Goal: Information Seeking & Learning: Find specific fact

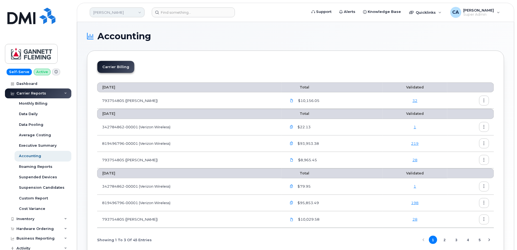
click at [116, 15] on link "[PERSON_NAME]" at bounding box center [117, 12] width 55 height 10
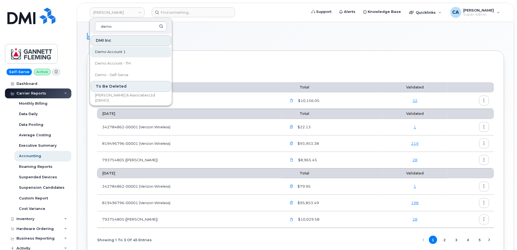
type input "demo"
click at [112, 52] on span "Demo Account 1" at bounding box center [110, 51] width 31 height 5
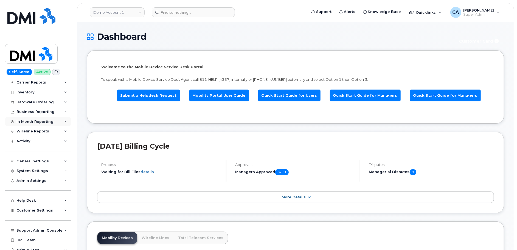
scroll to position [14, 0]
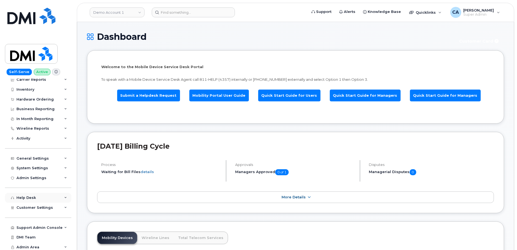
click at [23, 197] on div "Help Desk" at bounding box center [25, 198] width 19 height 4
click at [31, 158] on div "General Settings" at bounding box center [32, 158] width 32 height 4
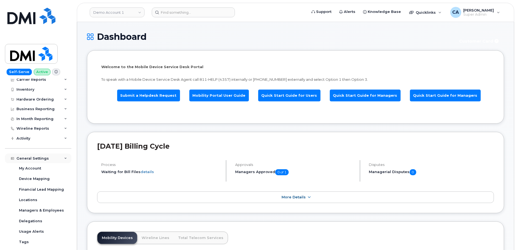
click at [31, 158] on div "General Settings" at bounding box center [32, 158] width 32 height 4
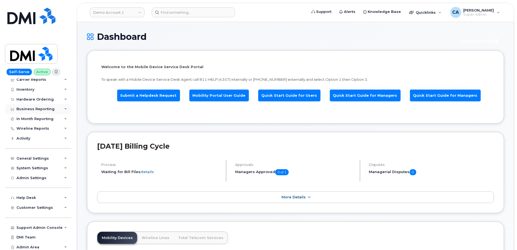
click at [39, 106] on div "Business Reporting" at bounding box center [38, 109] width 66 height 10
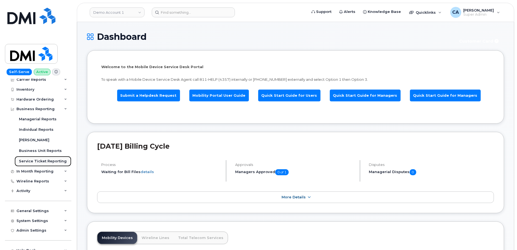
click at [34, 160] on div "Service Ticket Reporting" at bounding box center [43, 161] width 48 height 5
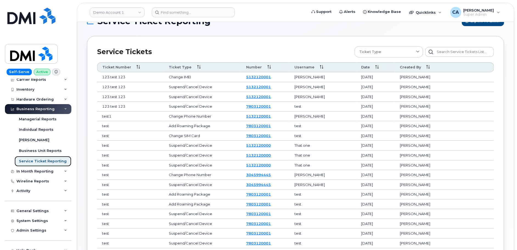
scroll to position [15, 0]
click at [137, 12] on link "Demo Account 1" at bounding box center [117, 12] width 55 height 10
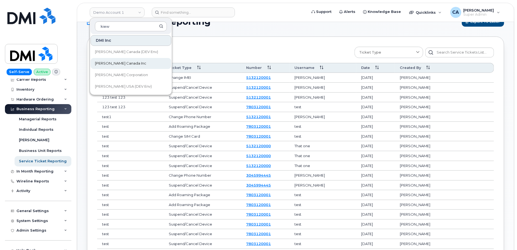
type input "kiew"
click at [126, 61] on span "Kiewit Canada Inc" at bounding box center [120, 63] width 51 height 5
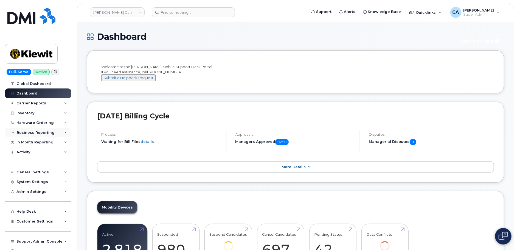
click at [28, 130] on div "Business Reporting" at bounding box center [35, 132] width 38 height 4
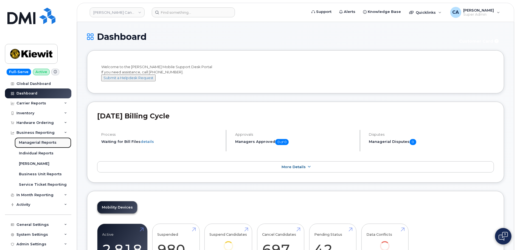
click at [28, 137] on link "Managerial Reports" at bounding box center [43, 142] width 57 height 10
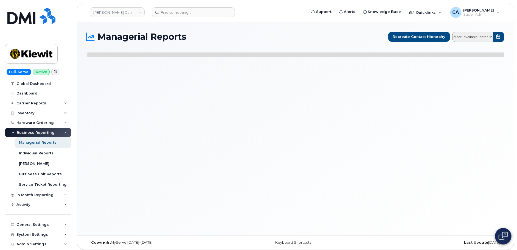
click at [29, 132] on div "Business Reporting" at bounding box center [35, 132] width 38 height 4
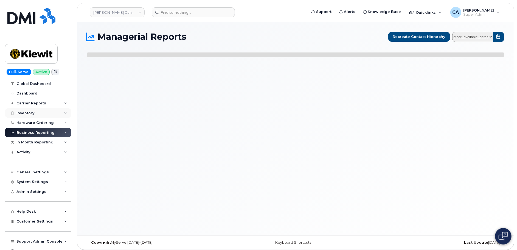
click at [28, 111] on div "Inventory" at bounding box center [25, 113] width 18 height 4
select select
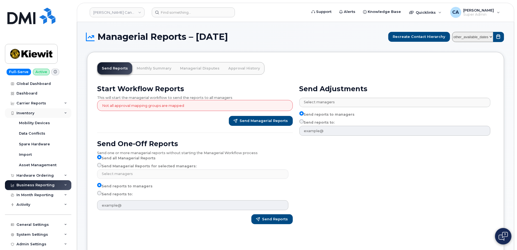
click at [26, 108] on div "Inventory" at bounding box center [38, 113] width 66 height 10
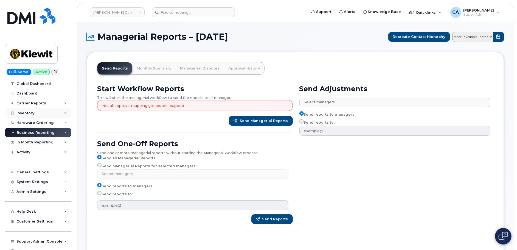
click at [28, 116] on div "Inventory" at bounding box center [38, 113] width 66 height 10
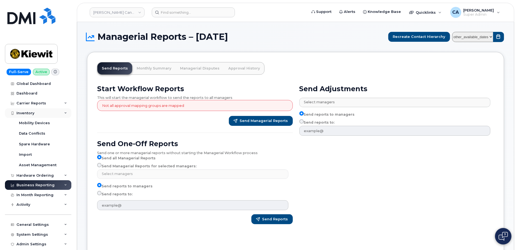
click at [28, 116] on div "Inventory" at bounding box center [38, 113] width 66 height 10
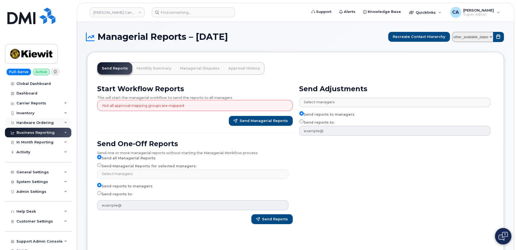
click at [28, 121] on div "Hardware Ordering" at bounding box center [34, 123] width 37 height 4
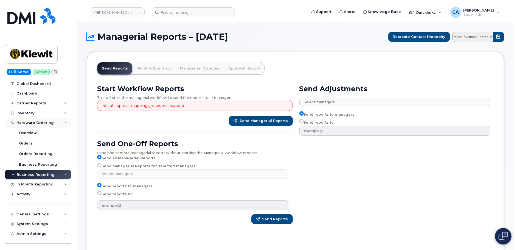
click at [28, 121] on div "Hardware Ordering" at bounding box center [34, 123] width 37 height 4
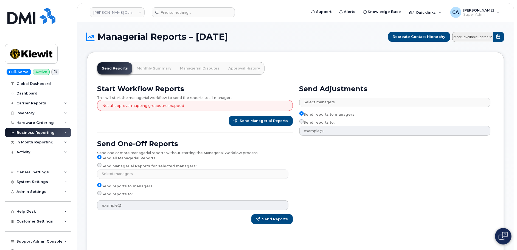
click at [30, 131] on div "Business Reporting" at bounding box center [35, 132] width 38 height 4
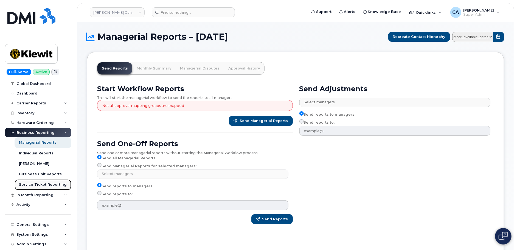
click at [30, 181] on link "Service Ticket Reporting" at bounding box center [43, 184] width 57 height 10
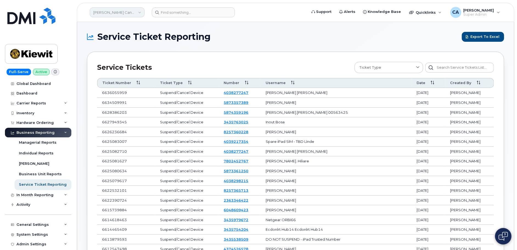
click at [128, 14] on link "[PERSON_NAME] Canada Inc" at bounding box center [117, 12] width 55 height 10
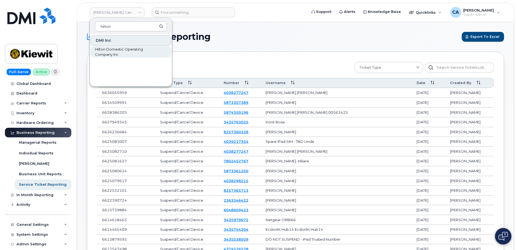
type input "hilton"
click at [113, 51] on span "Hilton Domestic Operating Company Inc" at bounding box center [126, 52] width 63 height 11
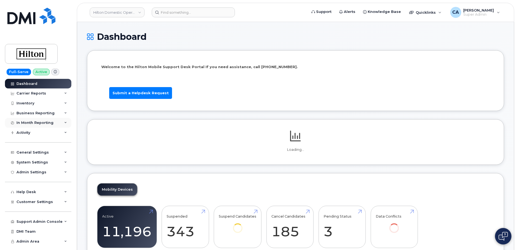
click at [37, 124] on div "In Month Reporting" at bounding box center [34, 123] width 37 height 4
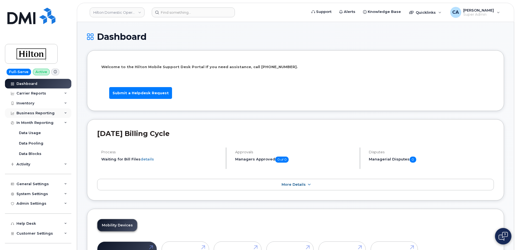
click at [38, 112] on div "Business Reporting" at bounding box center [35, 113] width 38 height 4
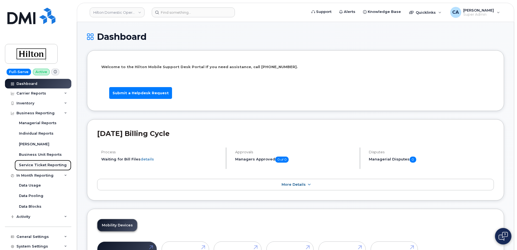
click at [33, 166] on div "Service Ticket Reporting" at bounding box center [43, 165] width 48 height 5
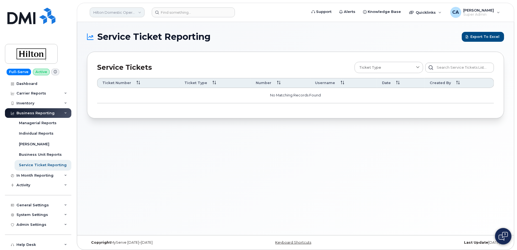
click at [125, 15] on link "Hilton Domestic Operating Company Inc" at bounding box center [117, 12] width 55 height 10
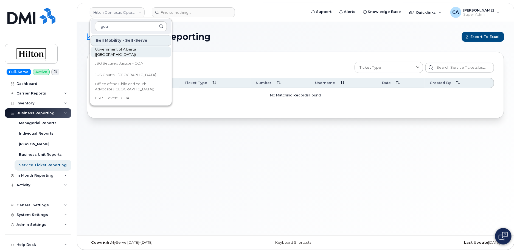
type input "goa"
click at [128, 50] on span "Government of Alberta ([GEOGRAPHIC_DATA])" at bounding box center [126, 52] width 63 height 11
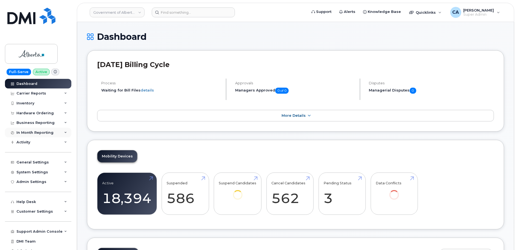
click at [42, 132] on div "In Month Reporting" at bounding box center [34, 132] width 37 height 4
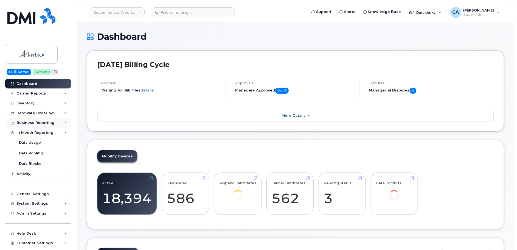
click at [41, 123] on div "Business Reporting" at bounding box center [35, 123] width 38 height 4
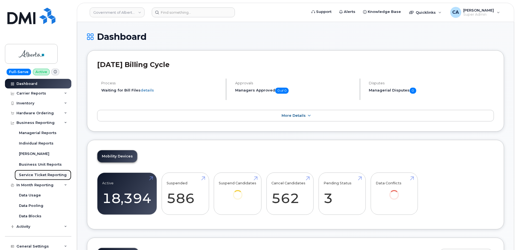
click at [38, 171] on link "Service Ticket Reporting" at bounding box center [43, 175] width 57 height 10
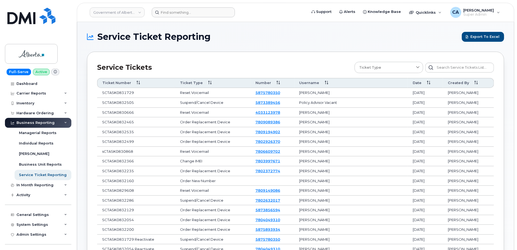
click at [260, 17] on form at bounding box center [228, 12] width 152 height 10
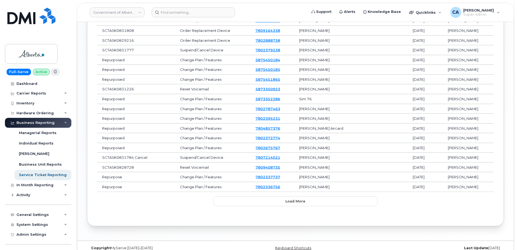
scroll to position [386, 0]
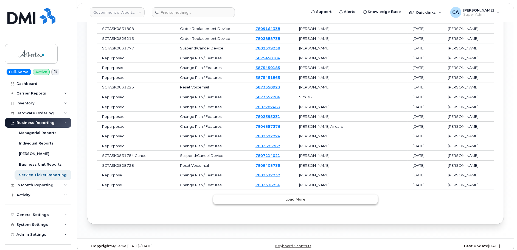
click at [287, 197] on span "Load more" at bounding box center [296, 199] width 20 height 5
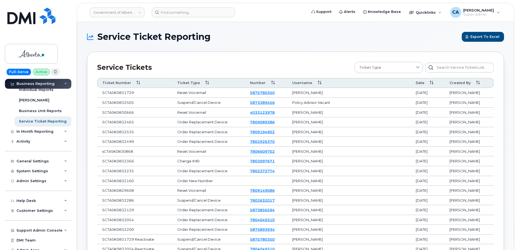
scroll to position [58, 0]
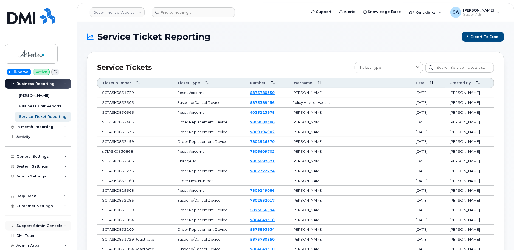
click at [29, 224] on div "Support Admin Console" at bounding box center [39, 226] width 46 height 4
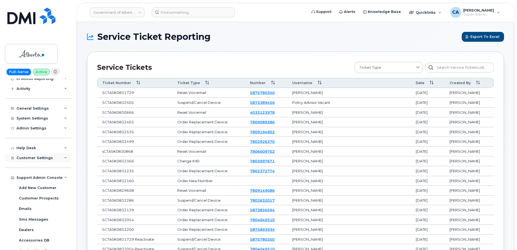
scroll to position [115, 0]
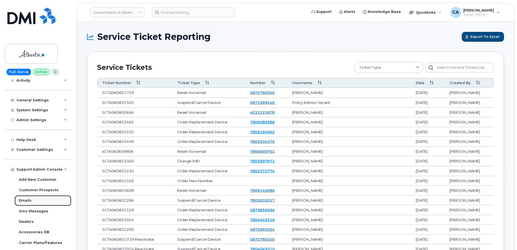
click at [31, 201] on div "Emails" at bounding box center [25, 200] width 13 height 5
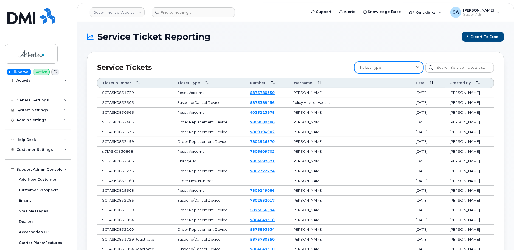
click at [393, 65] on div "Ticket Type" at bounding box center [389, 67] width 59 height 5
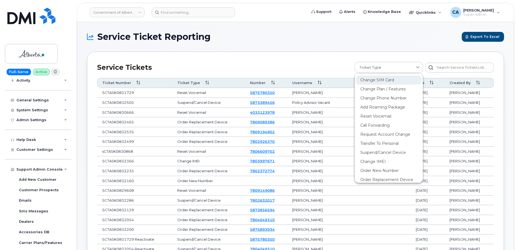
click at [384, 94] on div "Change SIM Card" at bounding box center [389, 98] width 66 height 9
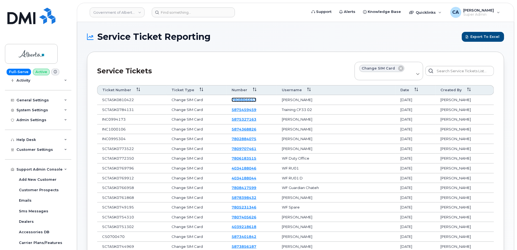
click at [245, 98] on link "7808866653" at bounding box center [244, 99] width 25 height 4
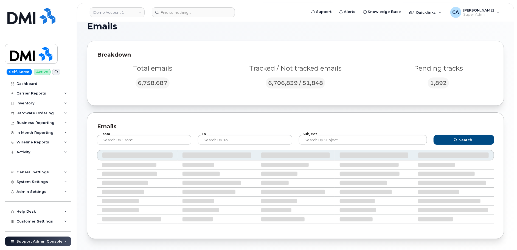
scroll to position [12, 0]
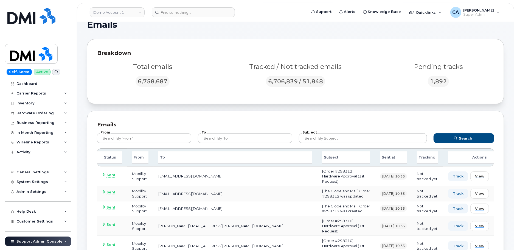
click at [316, 126] on form "From To Subject Search" at bounding box center [296, 137] width 408 height 22
click at [316, 134] on input "text" at bounding box center [363, 138] width 128 height 10
click at [434, 133] on button "Search" at bounding box center [464, 138] width 61 height 10
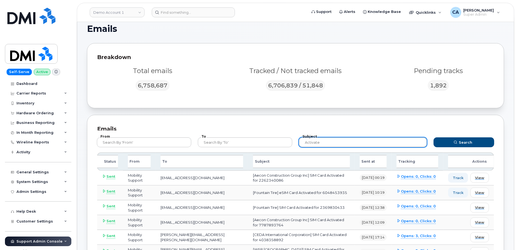
scroll to position [7, 0]
click at [327, 141] on input "activate" at bounding box center [363, 143] width 128 height 10
type input "activation"
click at [434, 138] on button "Search" at bounding box center [464, 143] width 61 height 10
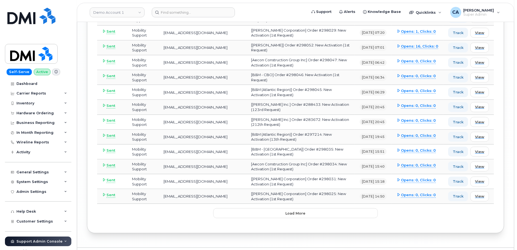
scroll to position [1464, 0]
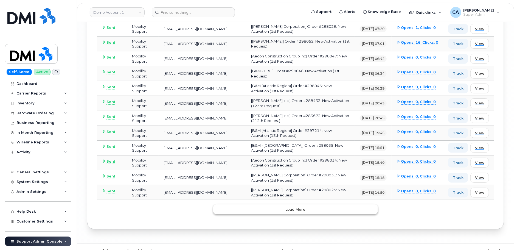
click at [301, 204] on button "Load more" at bounding box center [295, 209] width 165 height 10
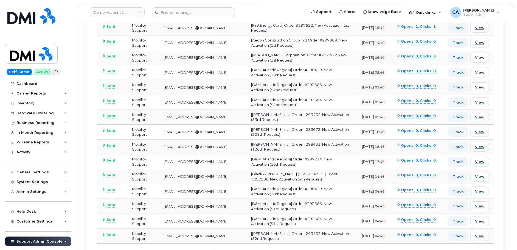
scroll to position [2941, 0]
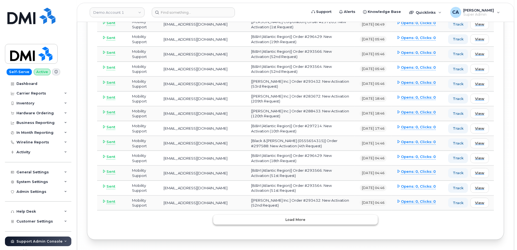
click at [286, 217] on span "Load more" at bounding box center [296, 219] width 20 height 5
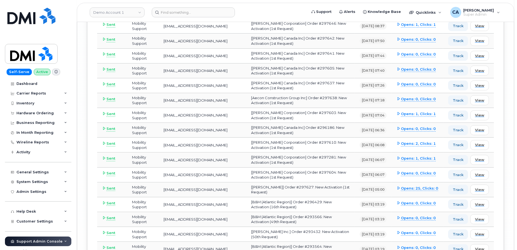
scroll to position [4417, 0]
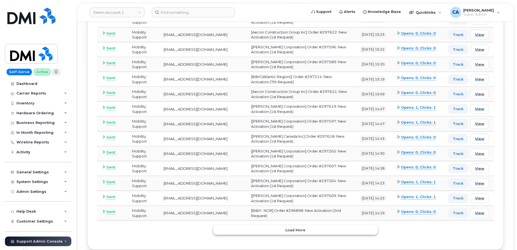
click at [288, 227] on span "Load more" at bounding box center [296, 229] width 20 height 5
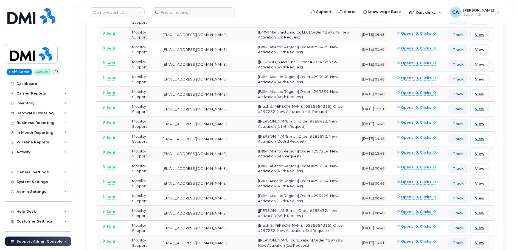
scroll to position [5893, 0]
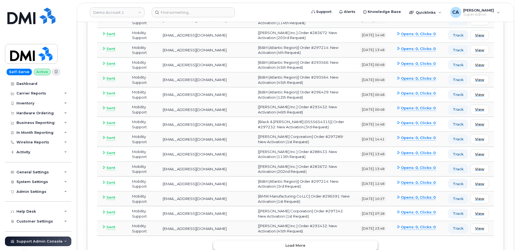
click at [286, 243] on span "Load more" at bounding box center [296, 245] width 20 height 5
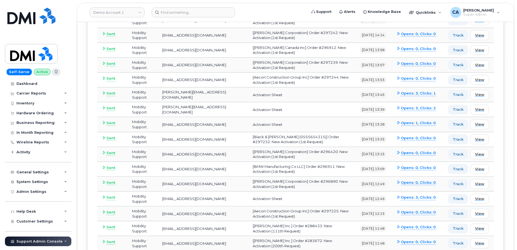
scroll to position [7369, 0]
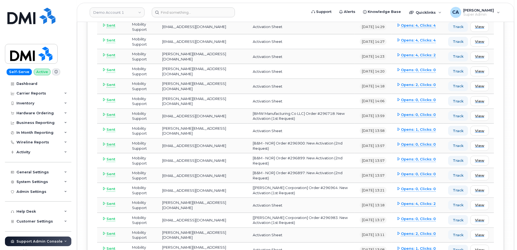
scroll to position [8845, 0]
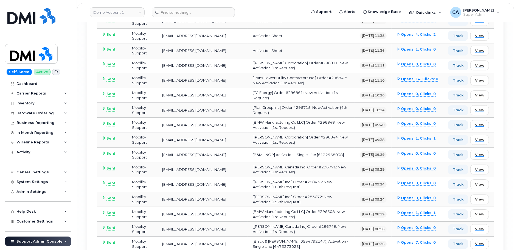
scroll to position [10322, 0]
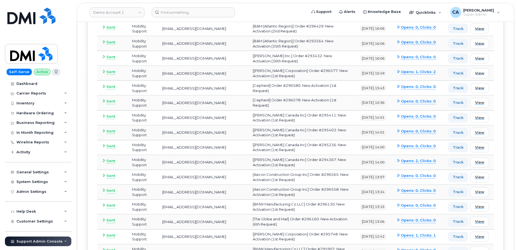
scroll to position [11803, 0]
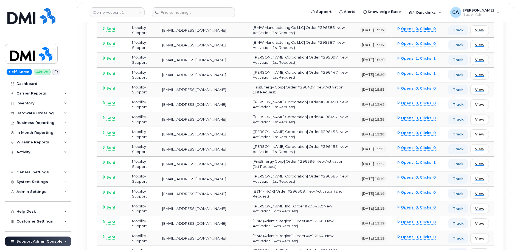
scroll to position [13279, 0]
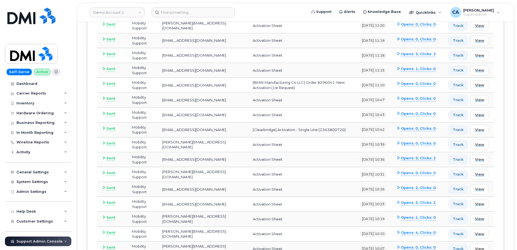
scroll to position [14756, 0]
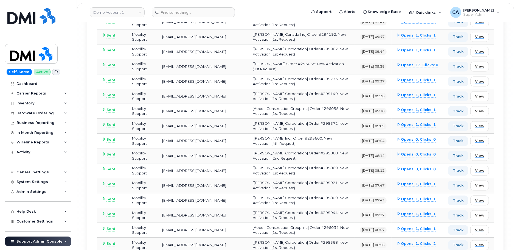
scroll to position [16232, 0]
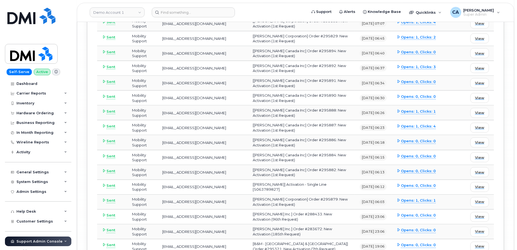
scroll to position [17708, 0]
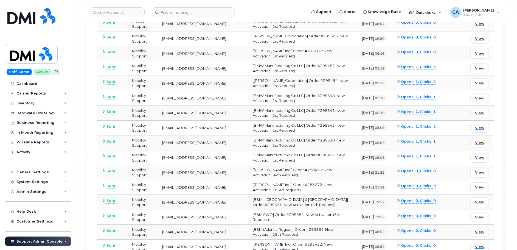
drag, startPoint x: 289, startPoint y: 197, endPoint x: 291, endPoint y: 261, distance: 63.2
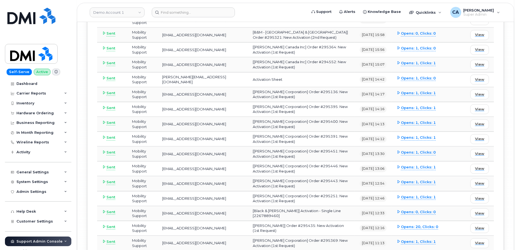
scroll to position [20660, 0]
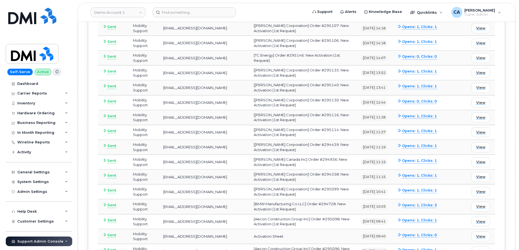
scroll to position [21524, 0]
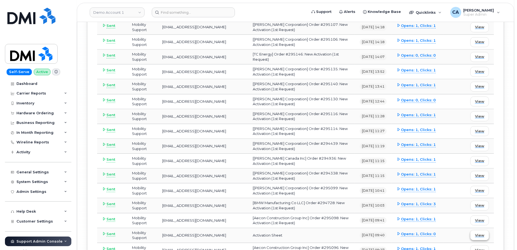
click at [479, 233] on span "View" at bounding box center [479, 235] width 9 height 5
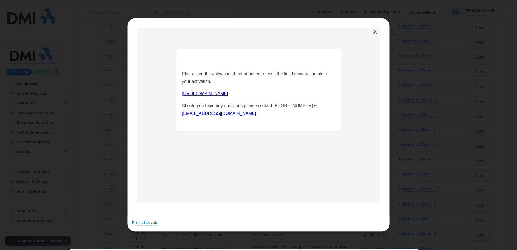
scroll to position [0, 0]
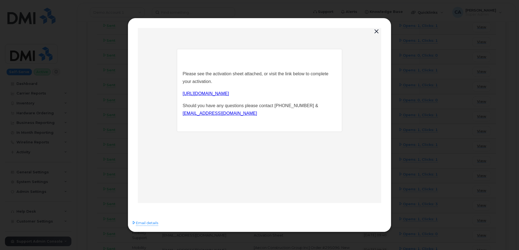
click at [456, 85] on div at bounding box center [259, 125] width 519 height 250
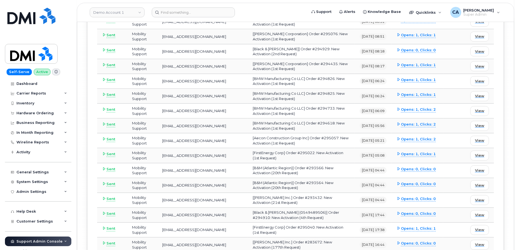
scroll to position [21814, 0]
